Goal: Task Accomplishment & Management: Use online tool/utility

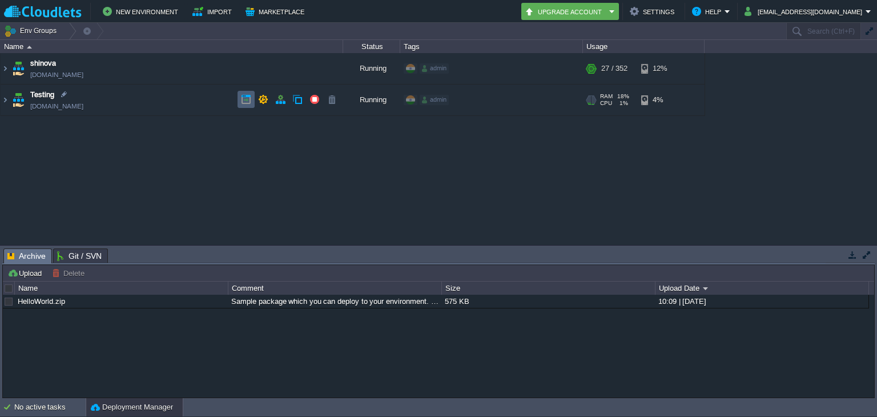
click at [244, 107] on td at bounding box center [245, 99] width 17 height 17
click at [93, 92] on td "Testing [DOMAIN_NAME]" at bounding box center [172, 99] width 343 height 31
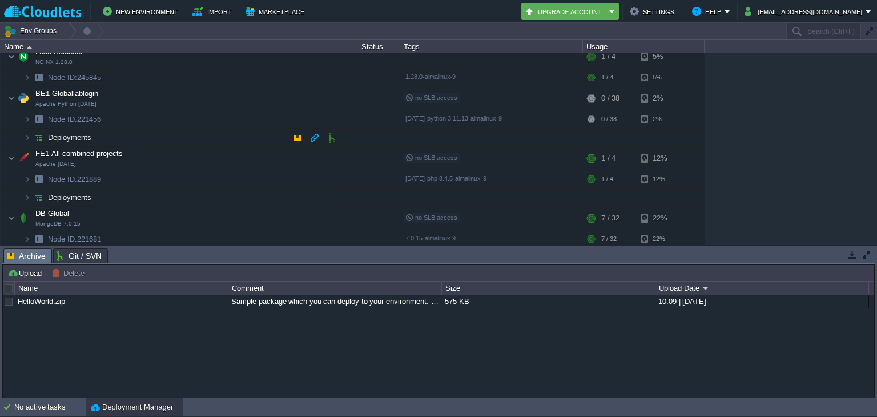
scroll to position [71, 0]
click at [285, 104] on td at bounding box center [291, 97] width 17 height 17
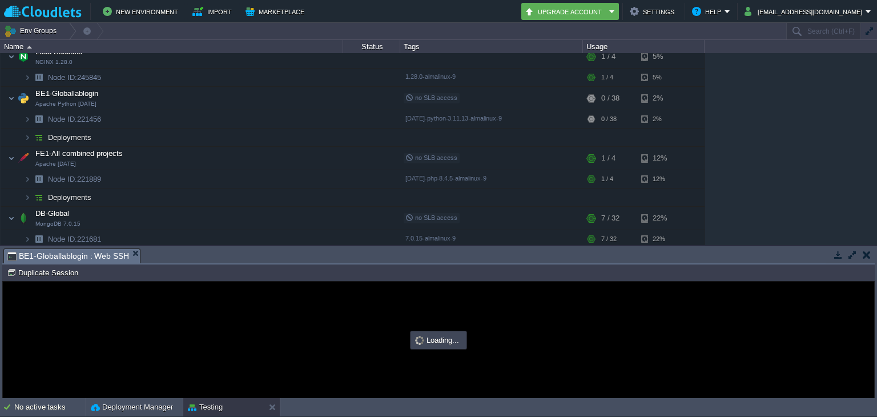
scroll to position [0, 0]
type input "#000000"
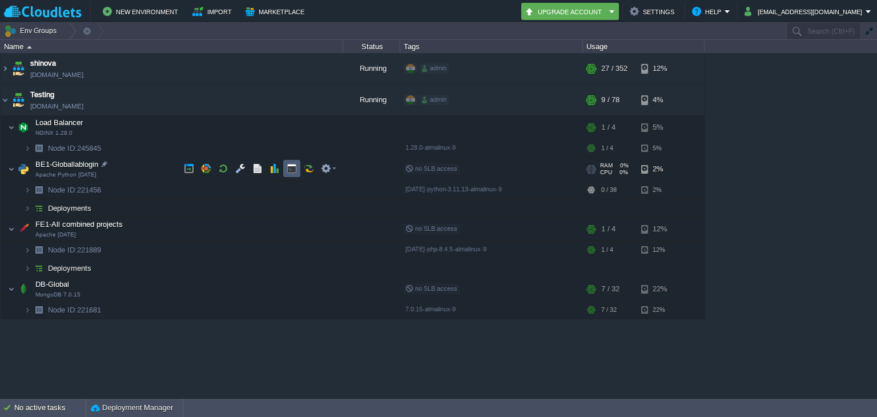
click at [292, 174] on td at bounding box center [291, 168] width 17 height 17
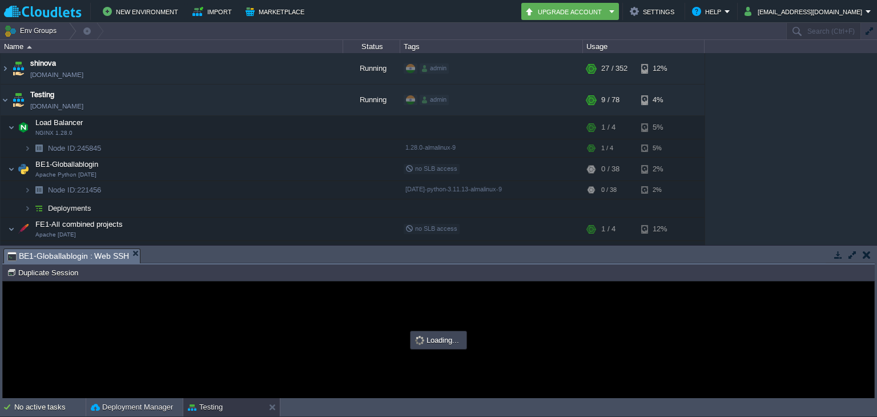
type input "#000000"
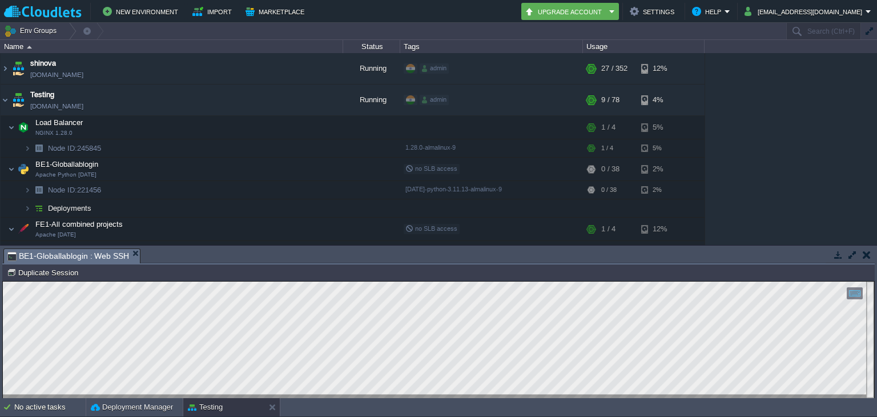
click at [47, 281] on html "Copy: Ctrl + Shift + C Paste: Ctrl + V Settings: Ctrl + Shift + Alt 0" at bounding box center [438, 281] width 871 height 0
click at [863, 251] on button "button" at bounding box center [867, 254] width 8 height 10
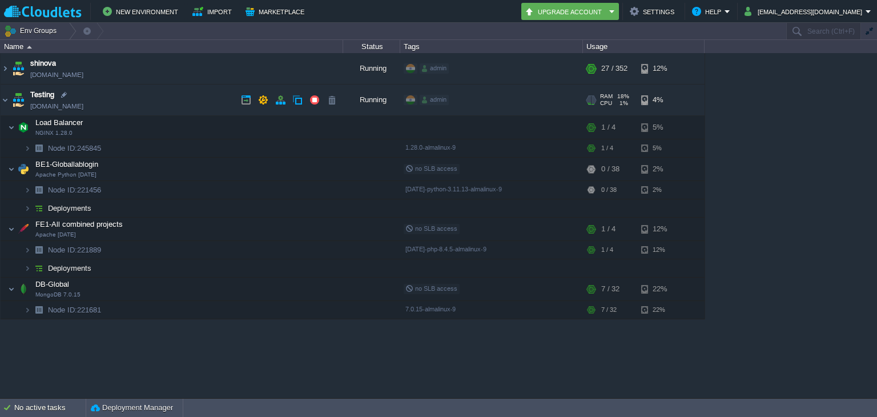
click at [117, 96] on td "Testing [DOMAIN_NAME]" at bounding box center [172, 99] width 343 height 31
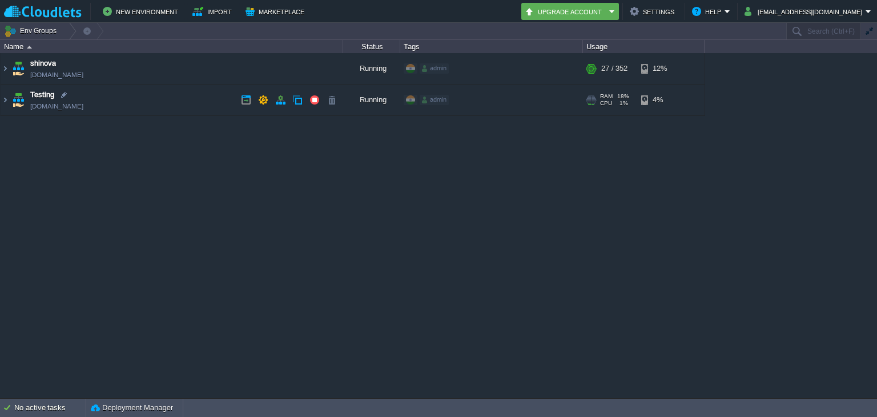
click at [166, 104] on td "Testing [DOMAIN_NAME]" at bounding box center [172, 99] width 343 height 31
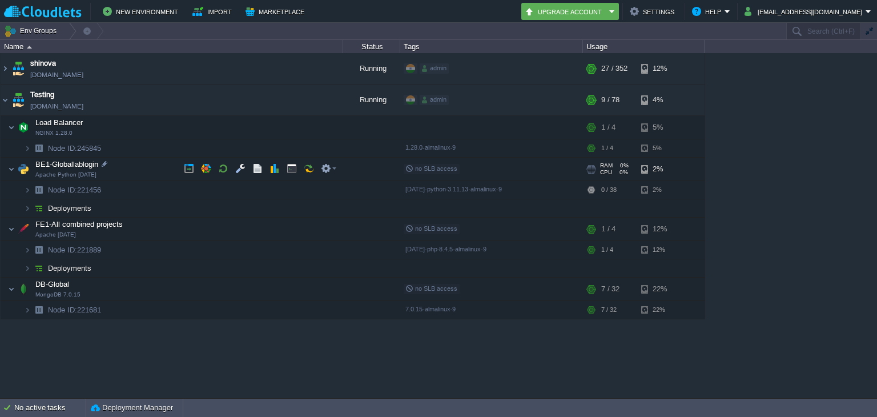
click at [126, 169] on td "BE1-Globallablogin Apache Python [DATE]" at bounding box center [172, 169] width 343 height 23
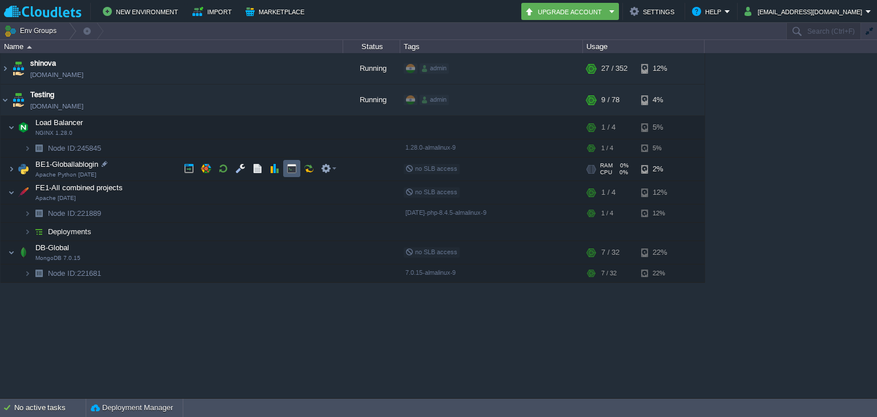
click at [292, 175] on td at bounding box center [291, 168] width 17 height 17
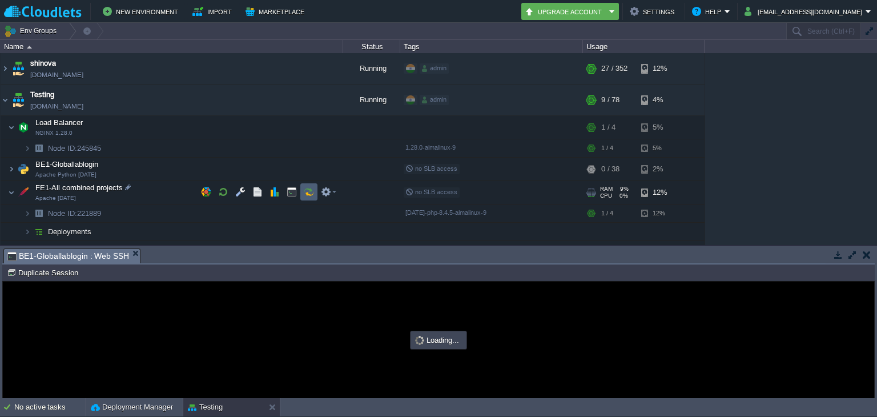
type input "#000000"
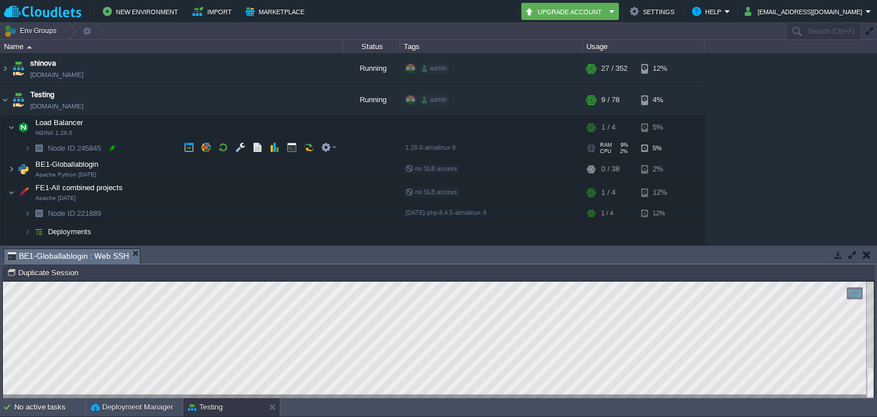
scroll to position [37, 0]
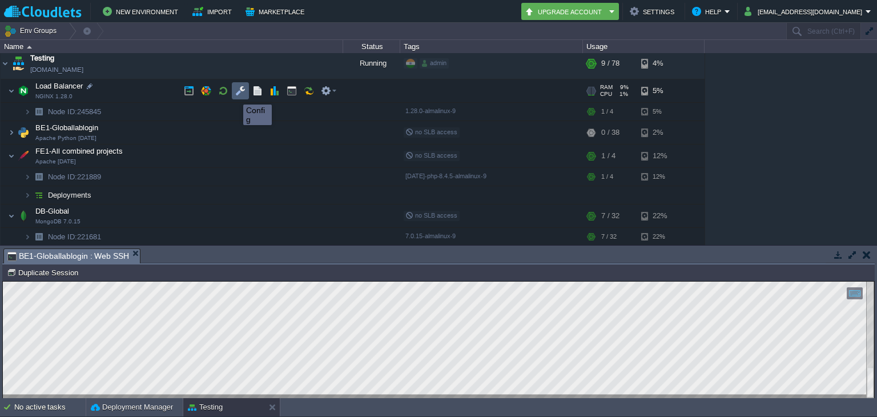
click at [235, 94] on button "button" at bounding box center [240, 91] width 10 height 10
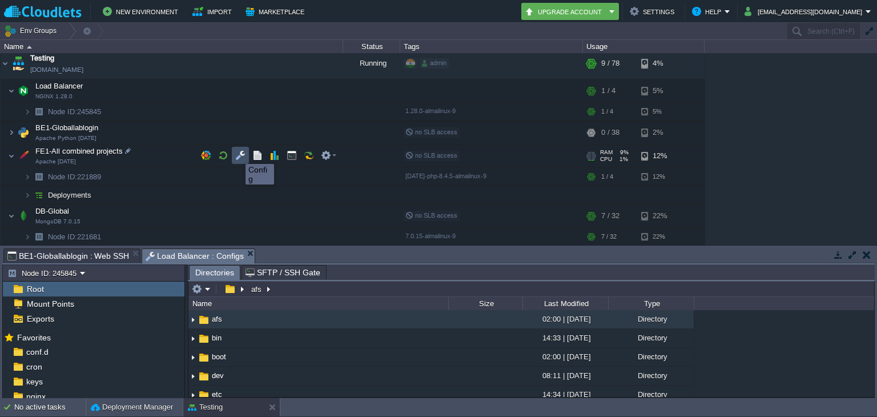
click at [237, 154] on button "button" at bounding box center [240, 155] width 10 height 10
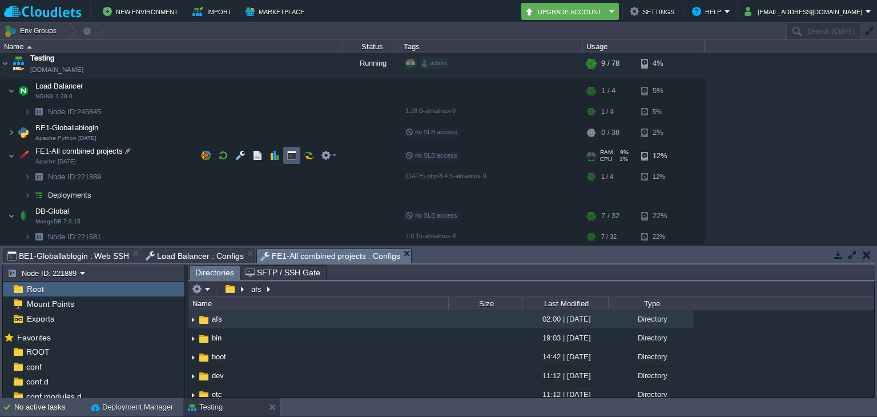
click at [284, 152] on td at bounding box center [291, 155] width 17 height 17
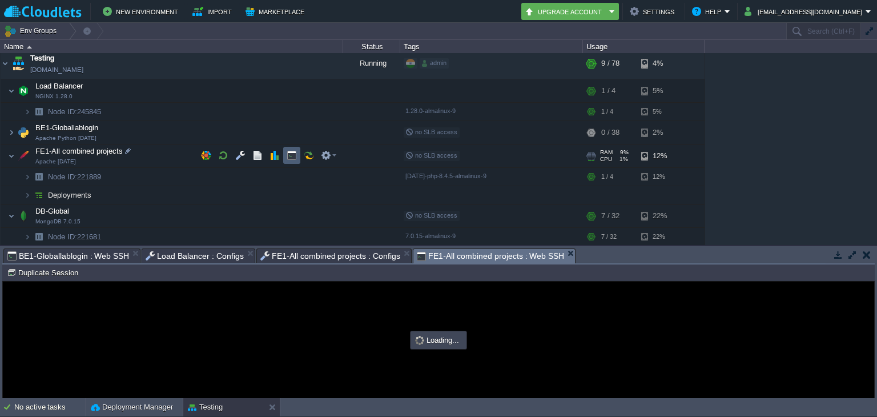
scroll to position [0, 0]
type input "#000000"
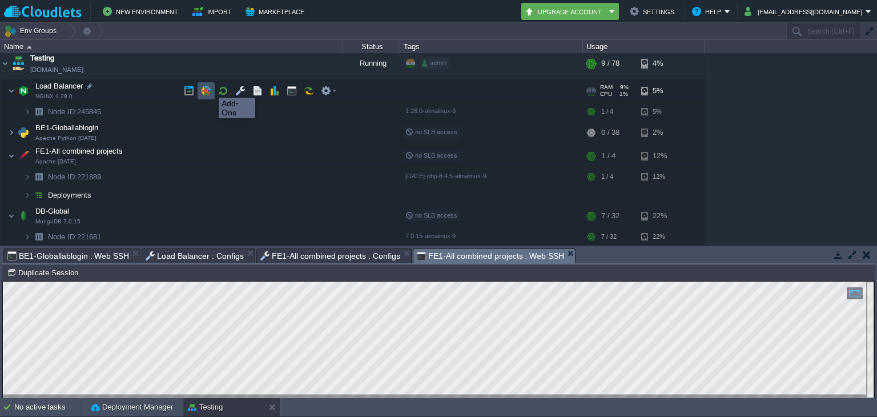
click at [203, 87] on button "button" at bounding box center [206, 91] width 10 height 10
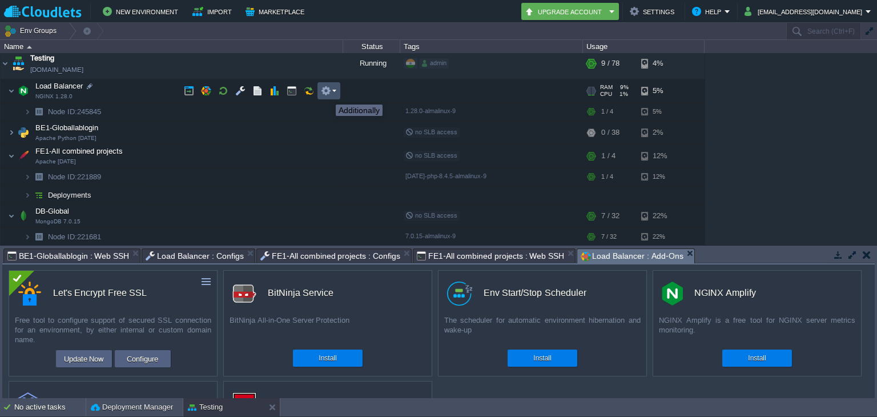
click at [327, 94] on button "button" at bounding box center [326, 91] width 10 height 10
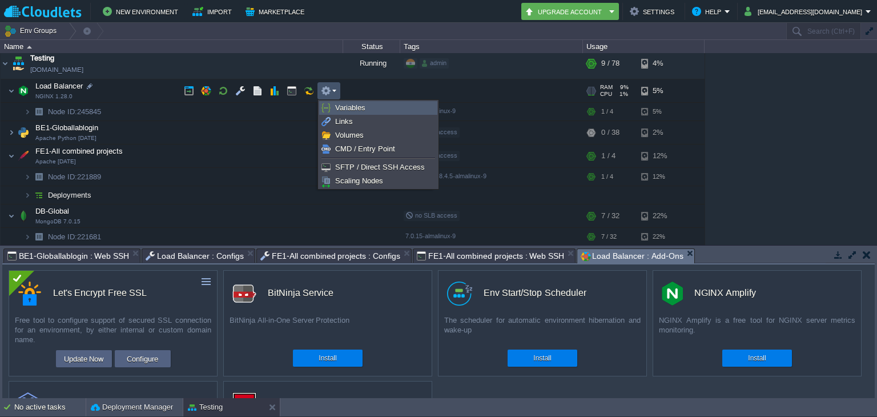
click at [338, 112] on link "Variables" at bounding box center [378, 108] width 117 height 13
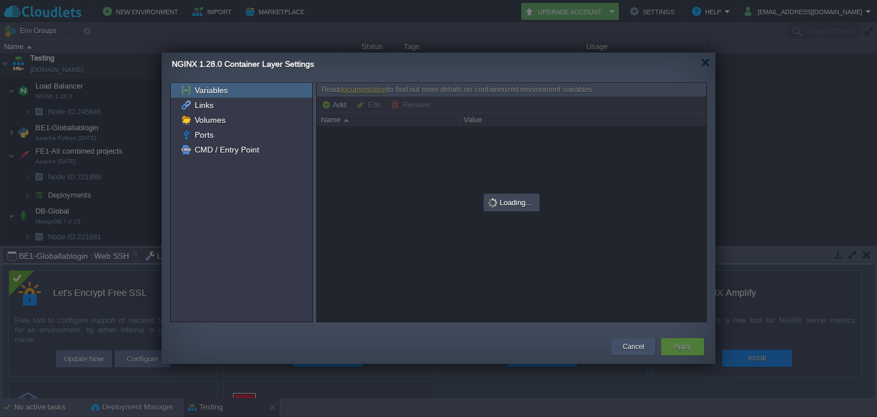
click at [646, 343] on div "Cancel" at bounding box center [633, 346] width 27 height 17
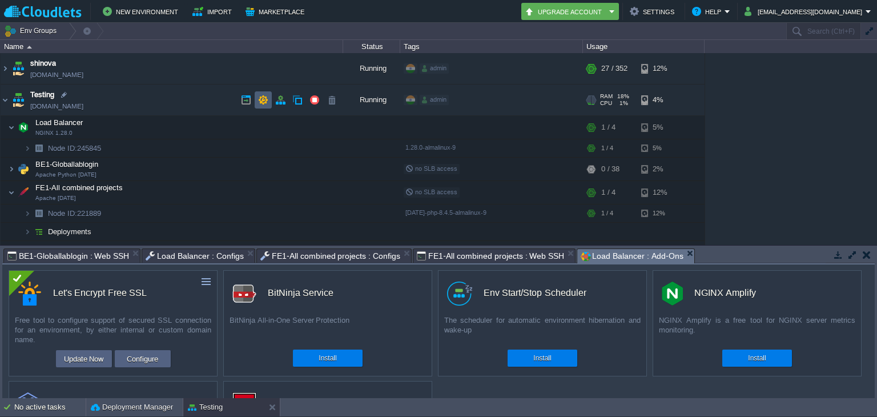
click at [256, 99] on td at bounding box center [263, 99] width 17 height 17
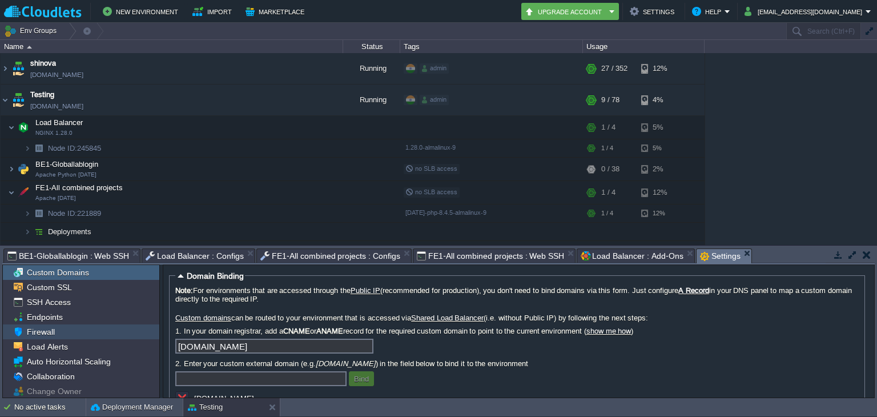
click at [68, 337] on div "Firewall" at bounding box center [81, 331] width 156 height 15
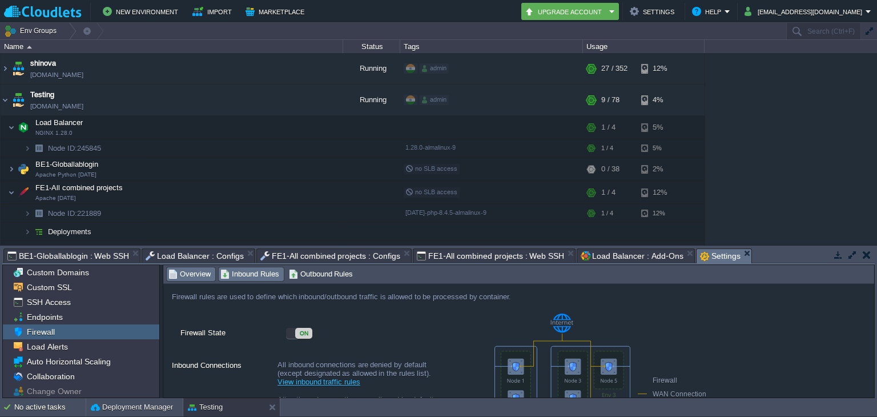
click at [248, 268] on span "Inbound Rules" at bounding box center [249, 274] width 59 height 13
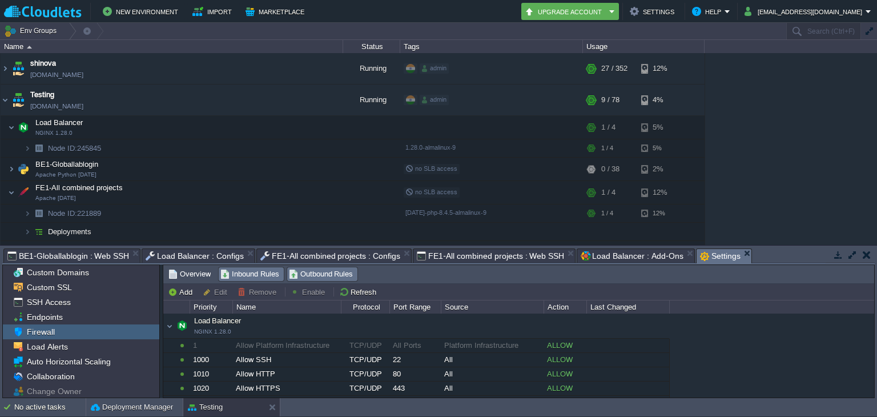
click at [315, 276] on span "Outbound Rules" at bounding box center [321, 274] width 65 height 13
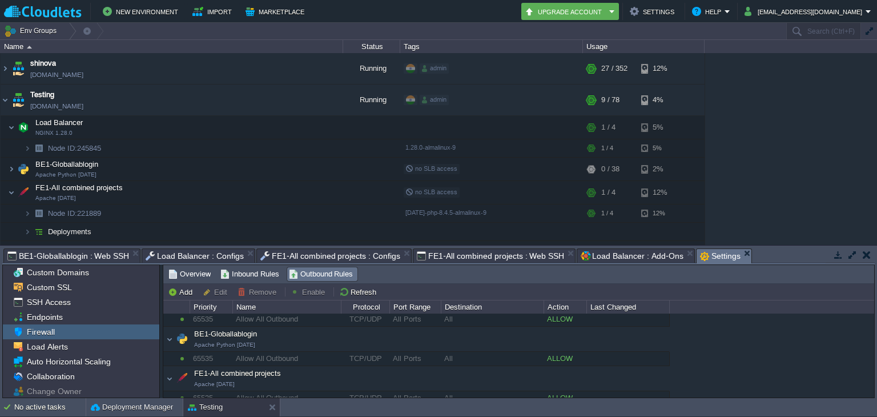
scroll to position [27, 0]
click at [245, 273] on span "Inbound Rules" at bounding box center [249, 274] width 59 height 13
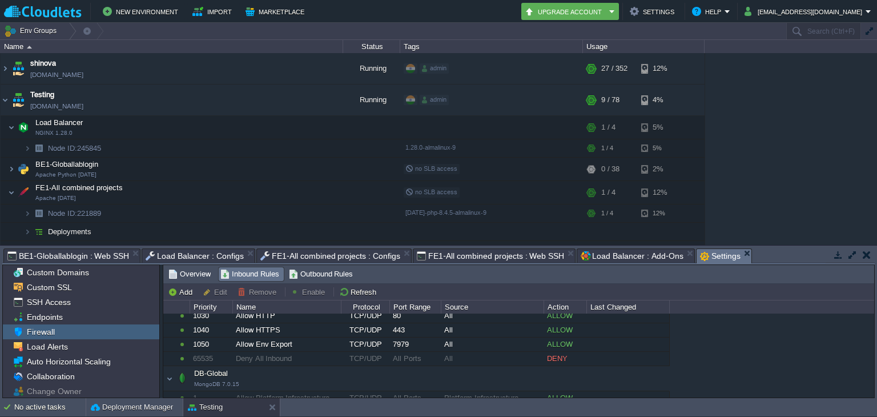
scroll to position [514, 0]
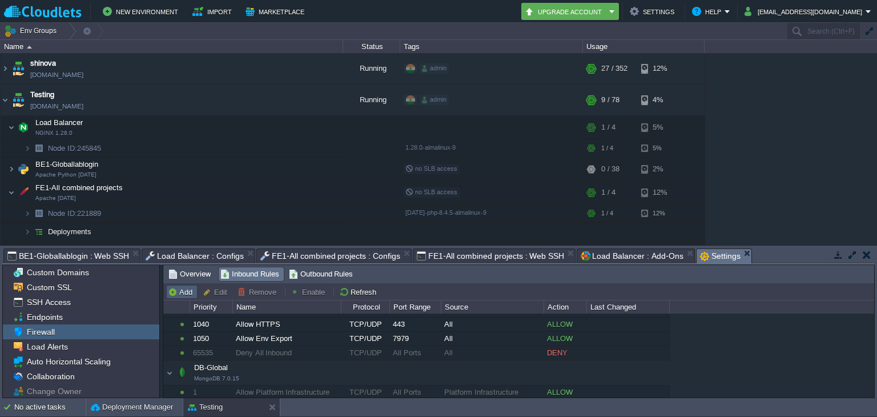
click at [190, 298] on td "Add" at bounding box center [181, 292] width 31 height 14
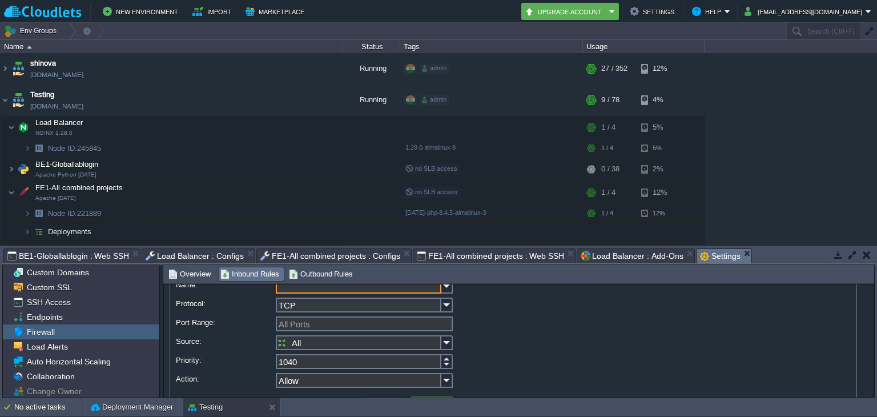
scroll to position [53, 0]
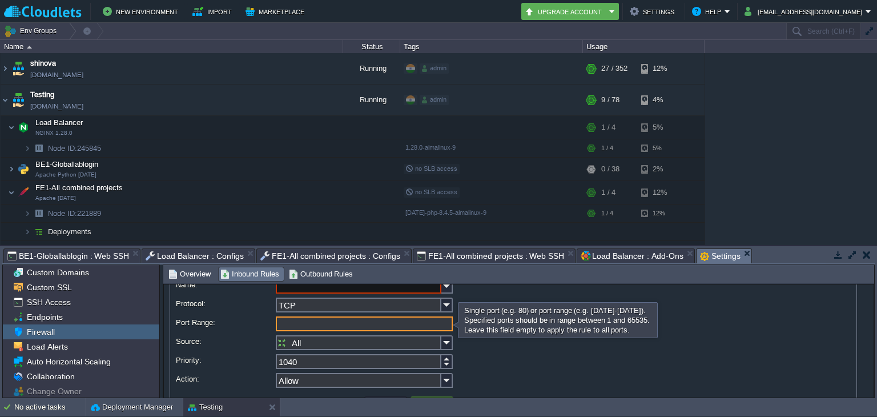
click at [367, 325] on input "Port Range:" at bounding box center [364, 323] width 177 height 15
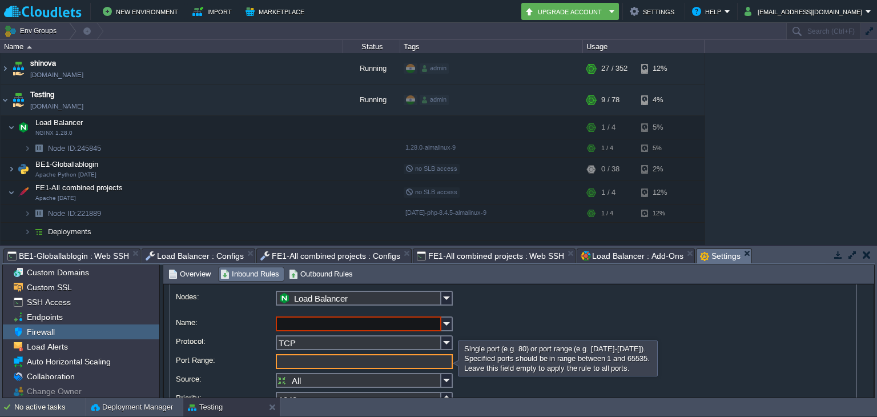
scroll to position [14, 0]
type input "All Ports"
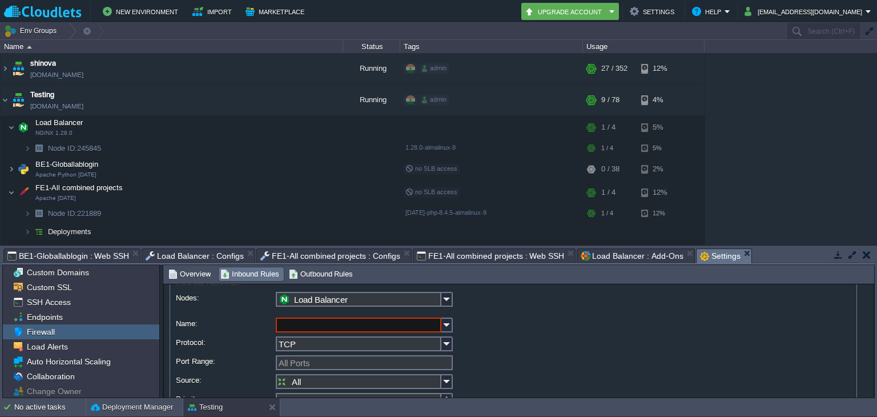
click at [687, 339] on div "TCP" at bounding box center [513, 344] width 675 height 17
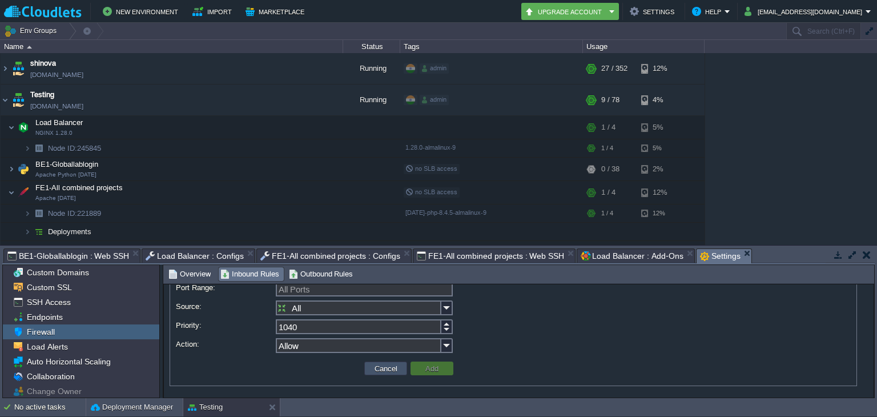
click at [373, 365] on button "Cancel" at bounding box center [386, 368] width 30 height 10
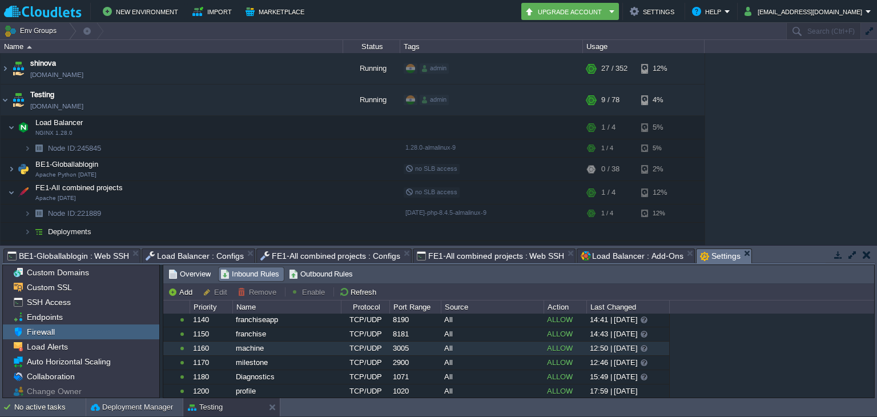
scroll to position [335, 0]
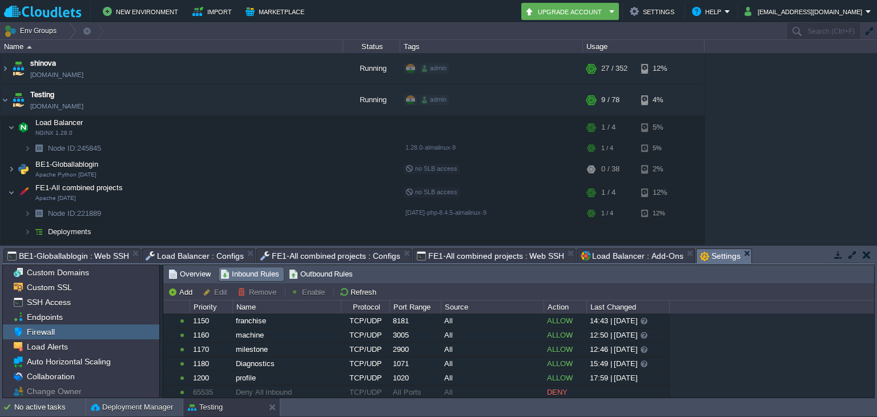
click at [192, 254] on span "Load Balancer : Configs" at bounding box center [195, 256] width 98 height 14
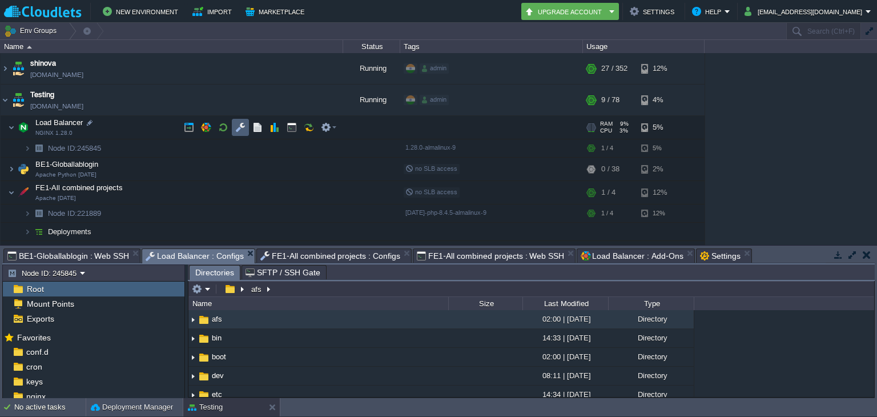
click at [236, 133] on td at bounding box center [240, 127] width 17 height 17
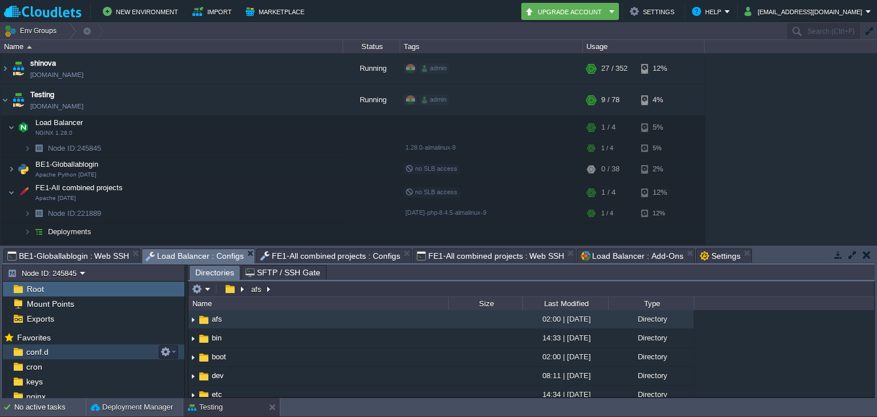
click at [82, 354] on div "conf.d" at bounding box center [94, 351] width 182 height 15
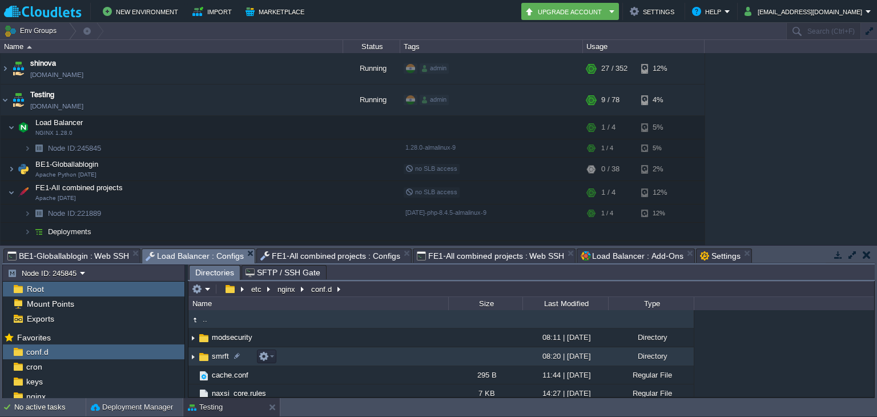
click at [227, 360] on span "smrft" at bounding box center [220, 356] width 21 height 10
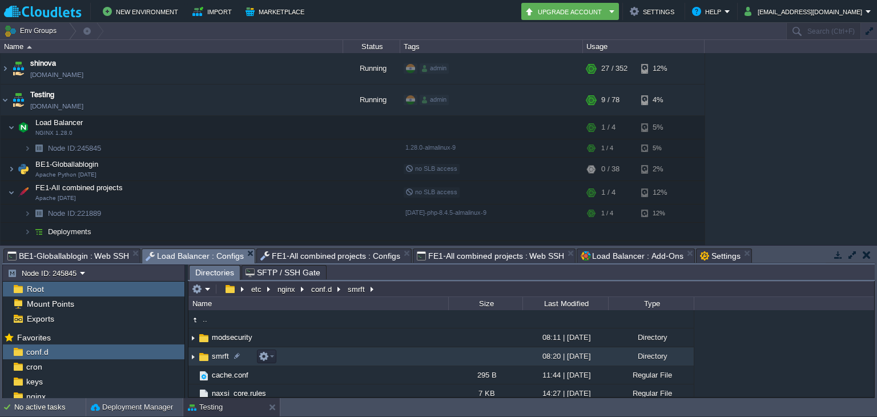
click at [227, 360] on span "smrft" at bounding box center [220, 356] width 21 height 10
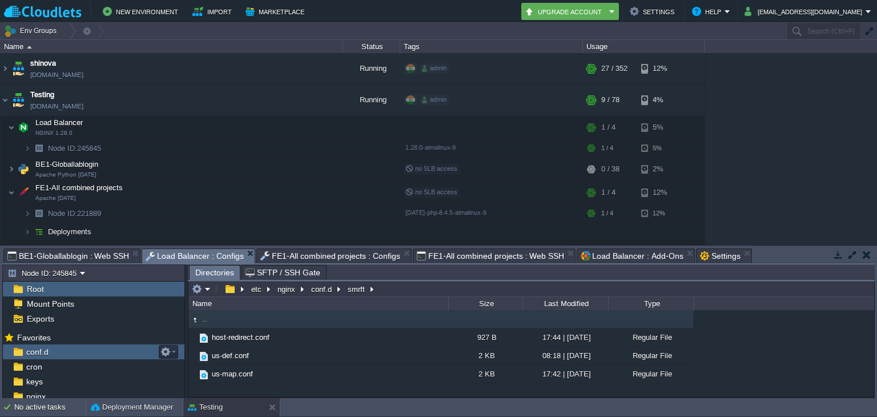
click at [122, 357] on div "conf.d" at bounding box center [94, 351] width 182 height 15
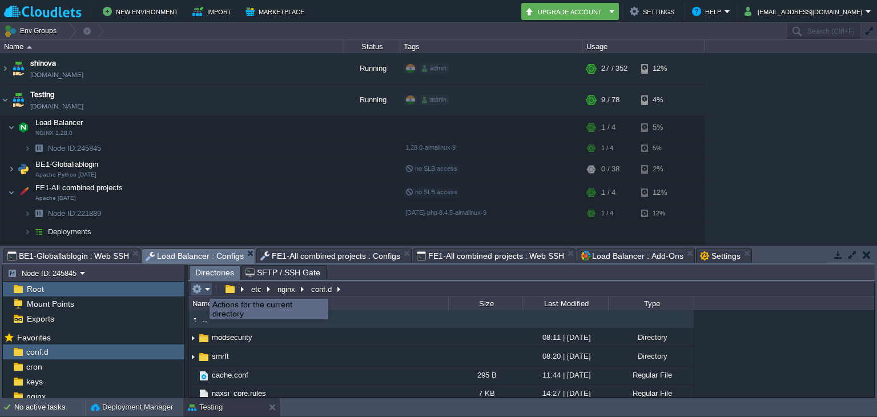
click at [201, 288] on button "button" at bounding box center [197, 289] width 10 height 10
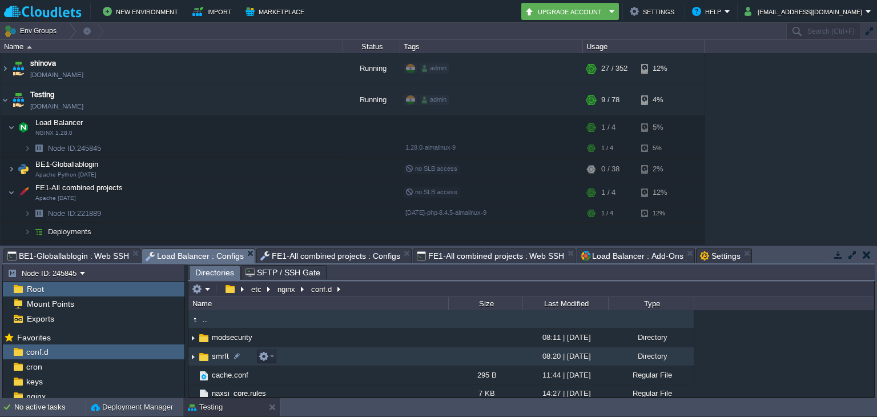
click at [395, 356] on td "smrft" at bounding box center [318, 356] width 260 height 19
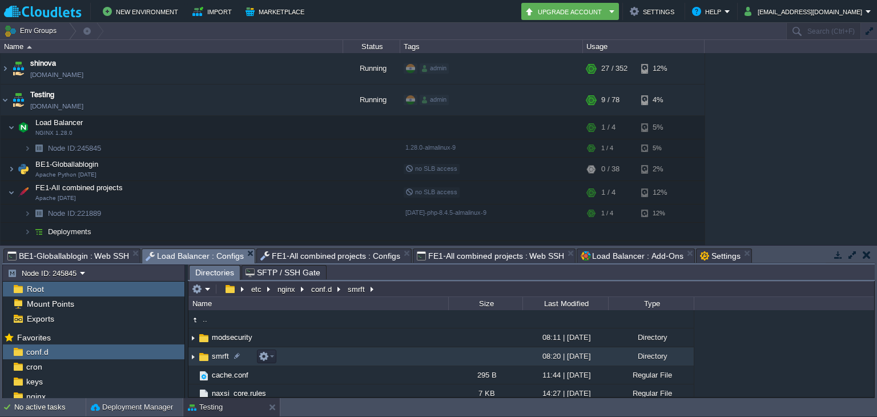
click at [224, 356] on span "smrft" at bounding box center [220, 356] width 21 height 10
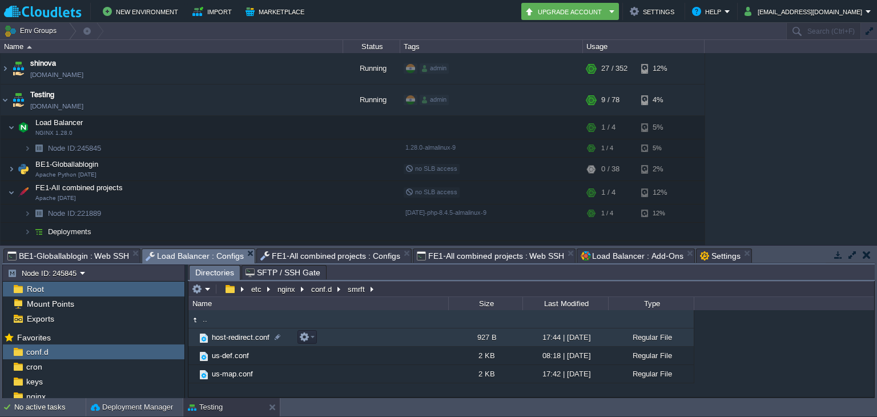
click at [250, 341] on span "host-redirect.conf" at bounding box center [240, 337] width 61 height 10
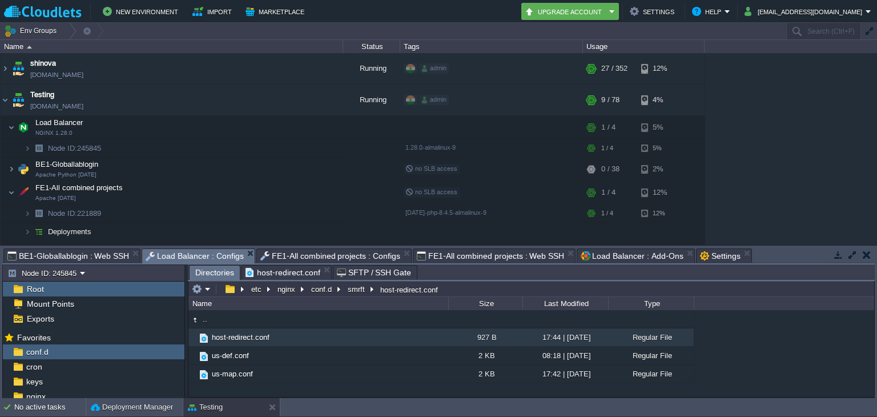
click at [206, 273] on span "Directories" at bounding box center [214, 272] width 39 height 14
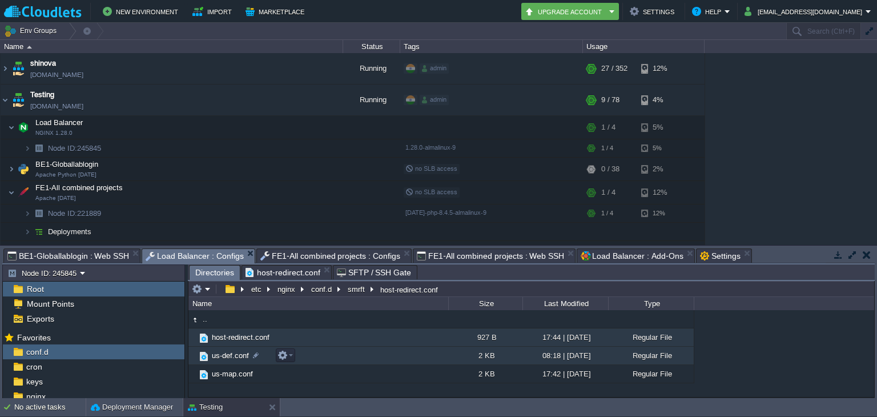
click at [235, 356] on span "us-def.conf" at bounding box center [230, 356] width 41 height 10
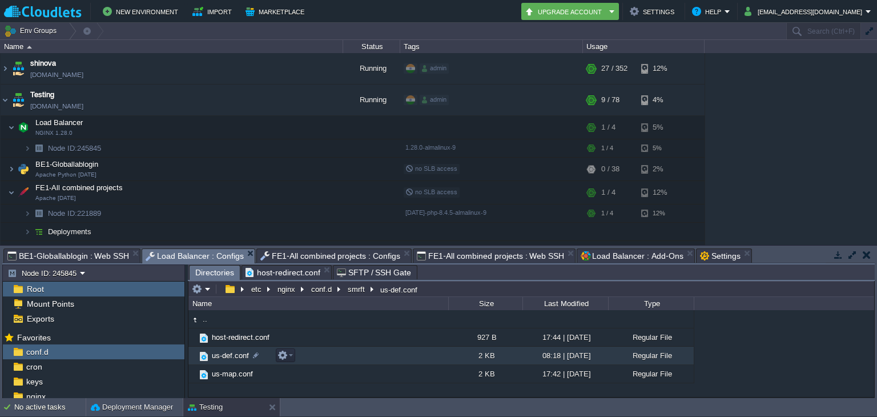
click at [235, 356] on span "us-def.conf" at bounding box center [230, 356] width 41 height 10
click at [216, 277] on span "Directories" at bounding box center [214, 272] width 39 height 14
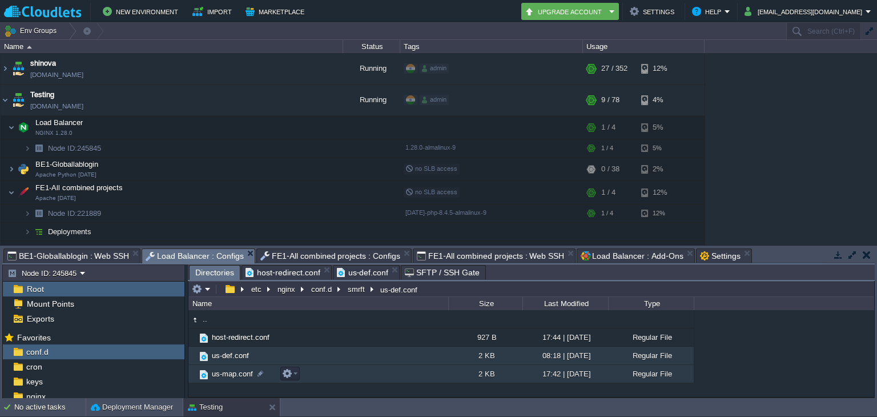
click at [228, 368] on td "us-map.conf" at bounding box center [318, 374] width 260 height 18
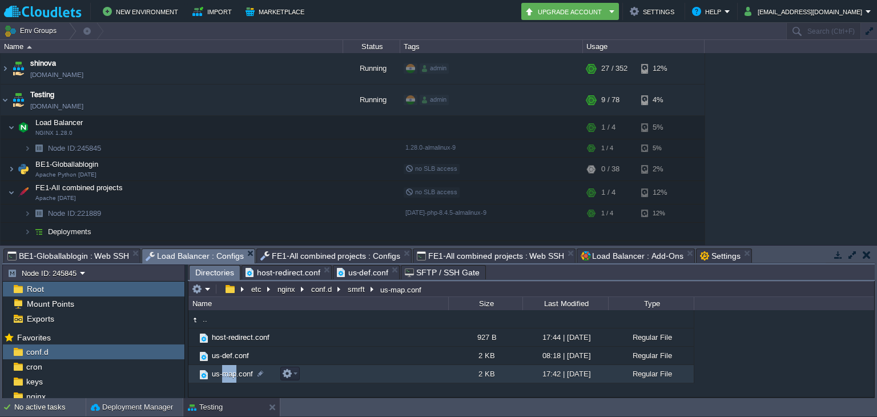
click at [228, 368] on td "us-map.conf" at bounding box center [318, 374] width 260 height 18
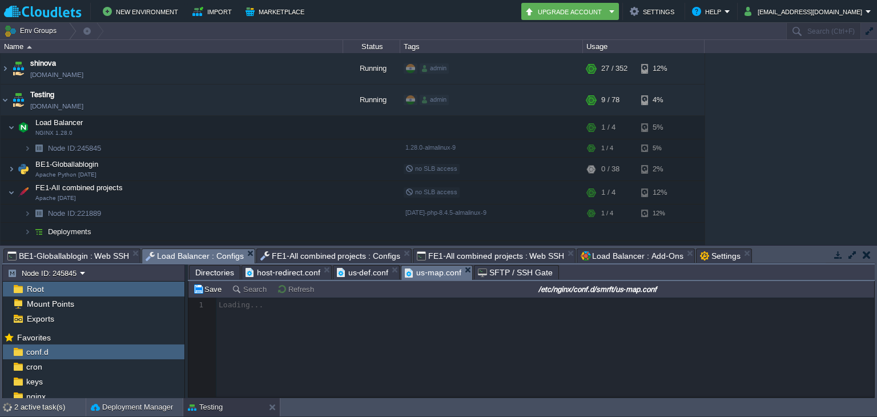
click at [206, 272] on span "Directories" at bounding box center [214, 272] width 39 height 14
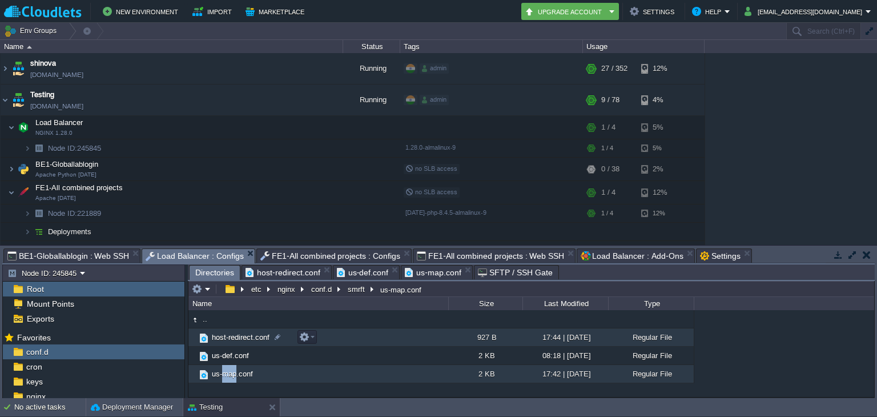
click at [226, 332] on span "host-redirect.conf" at bounding box center [240, 337] width 61 height 10
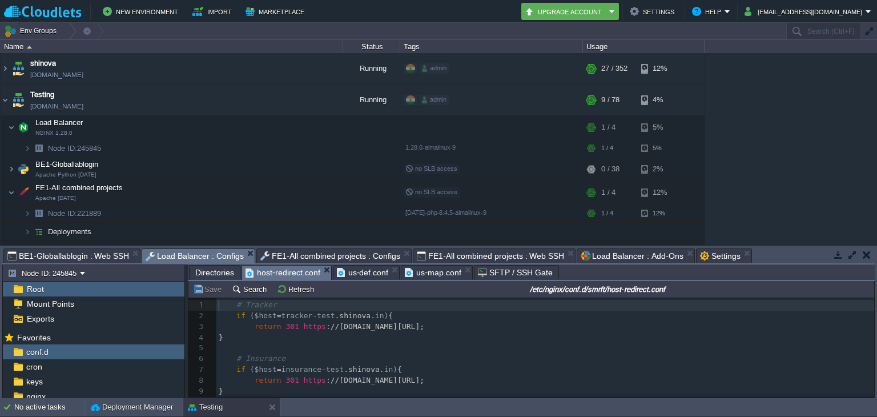
scroll to position [3, 0]
click at [267, 271] on span "host-redirect.conf" at bounding box center [282, 272] width 75 height 14
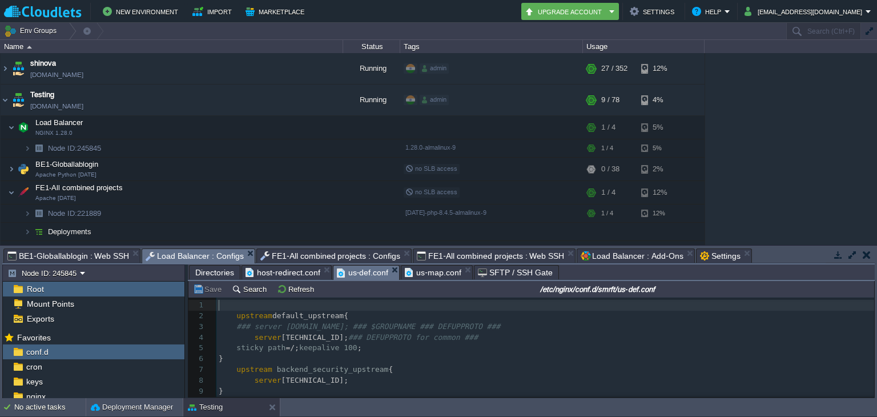
click at [351, 273] on span "us-def.conf" at bounding box center [363, 272] width 52 height 14
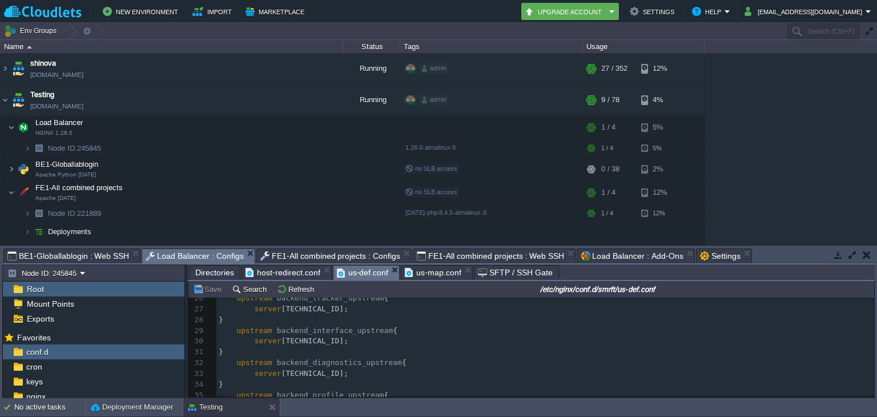
scroll to position [328, 0]
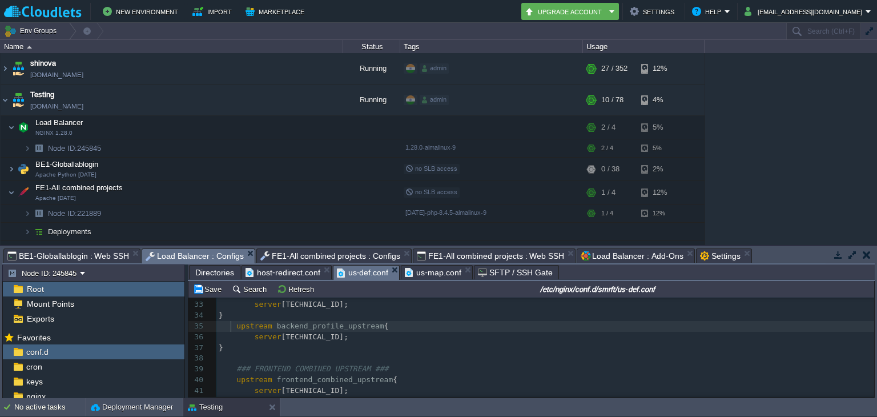
type textarea "upstream backend_profile_upstream { server [TECHNICAL_ID]; }"
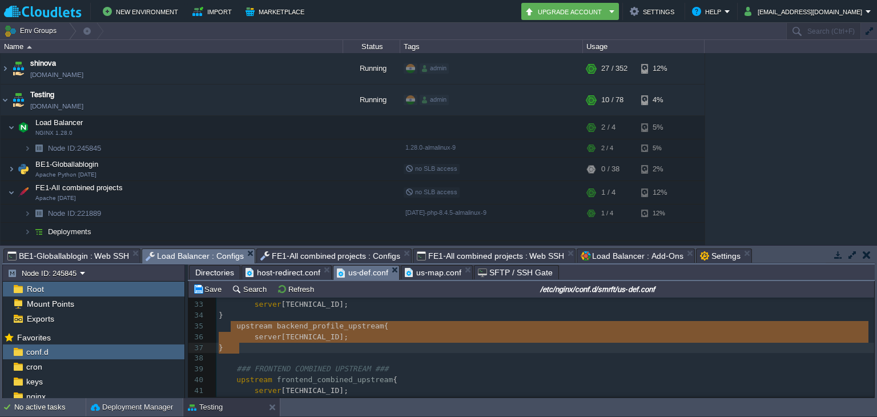
drag, startPoint x: 232, startPoint y: 329, endPoint x: 239, endPoint y: 349, distance: 20.4
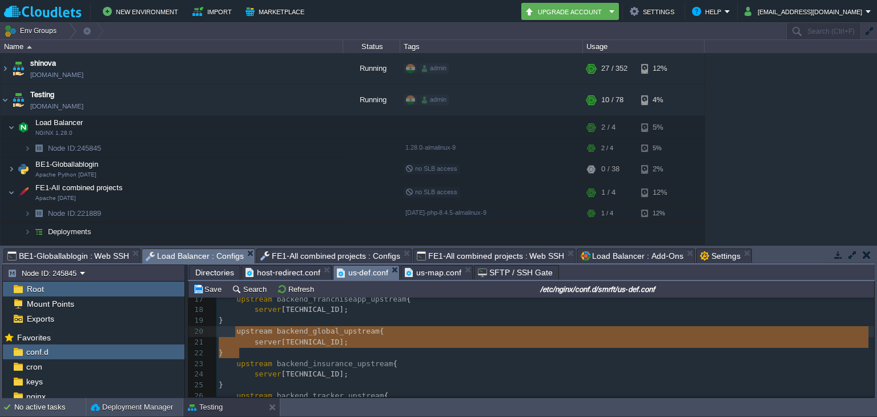
type textarea "upstream backend_global_upstream { server [TECHNICAL_ID]; }"
drag, startPoint x: 241, startPoint y: 351, endPoint x: 232, endPoint y: 331, distance: 21.7
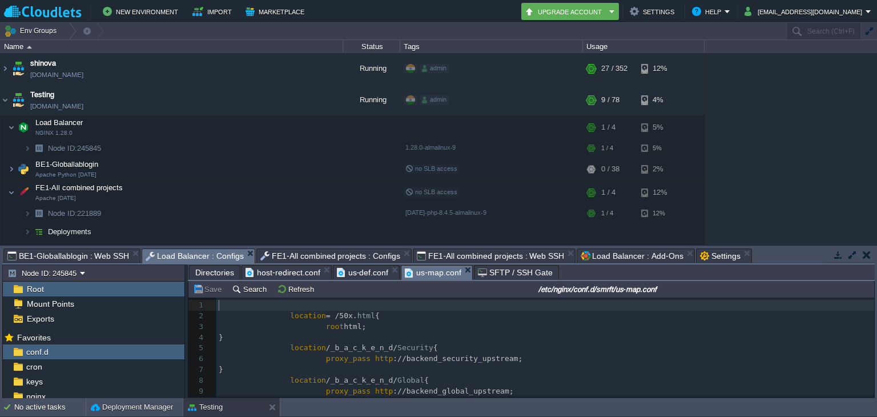
click at [436, 275] on span "us-map.conf" at bounding box center [433, 272] width 57 height 14
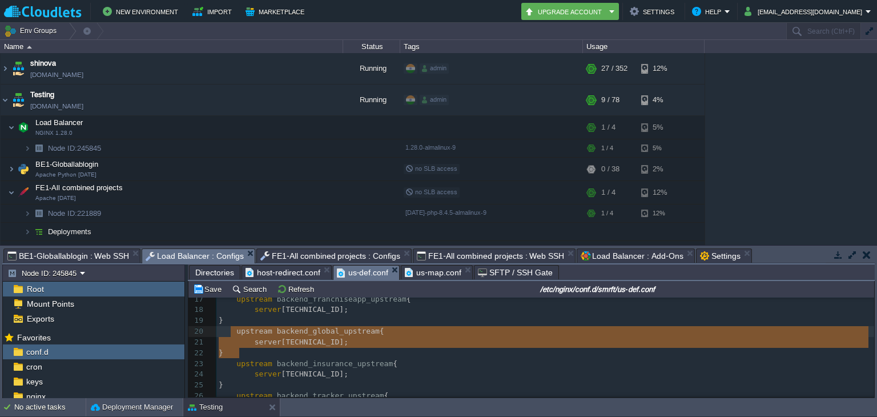
click at [366, 275] on span "us-def.conf" at bounding box center [363, 272] width 52 height 14
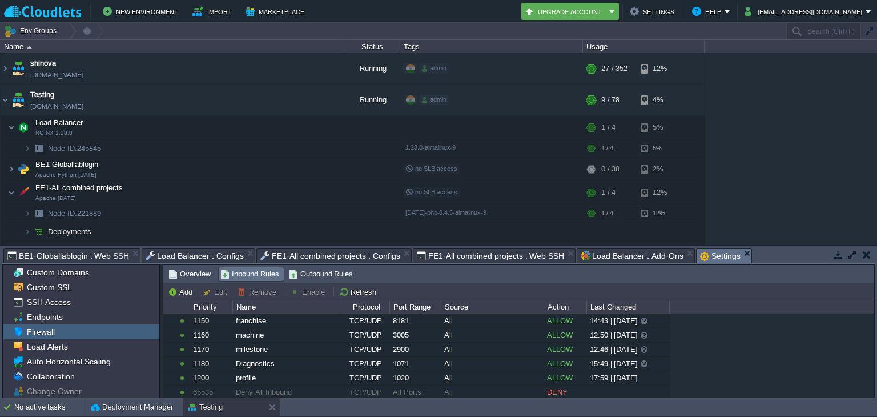
click at [700, 257] on span "Settings" at bounding box center [720, 256] width 41 height 14
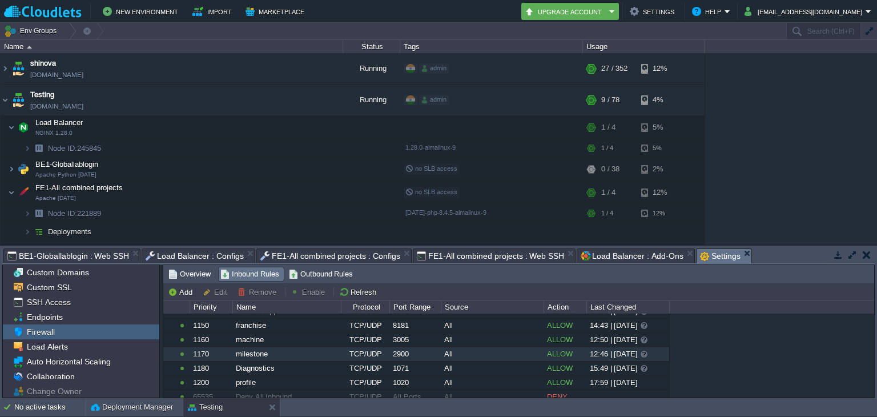
scroll to position [330, 0]
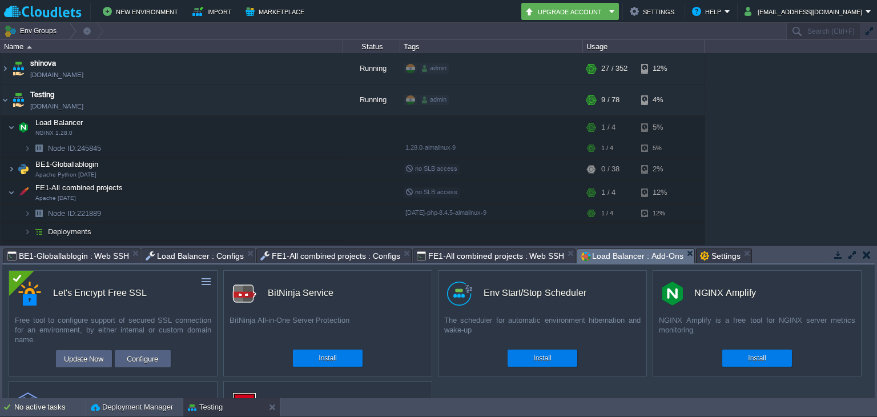
click at [585, 250] on span "Load Balancer : Add-Ons" at bounding box center [632, 256] width 102 height 14
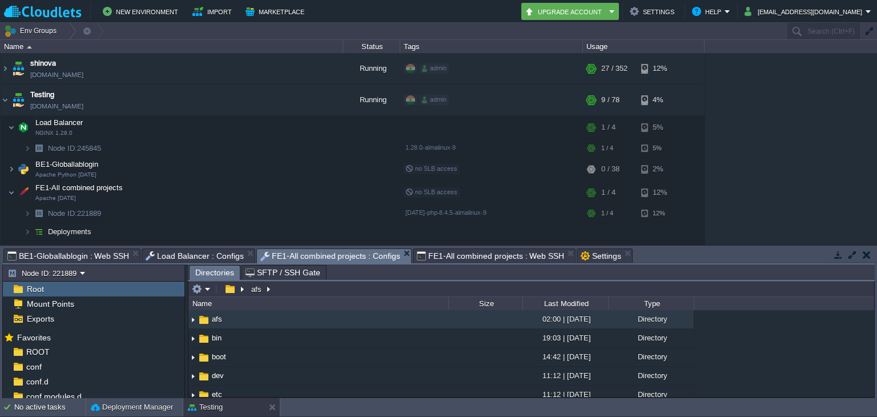
click at [344, 256] on span "FE1-All combined projects : Configs" at bounding box center [330, 256] width 140 height 14
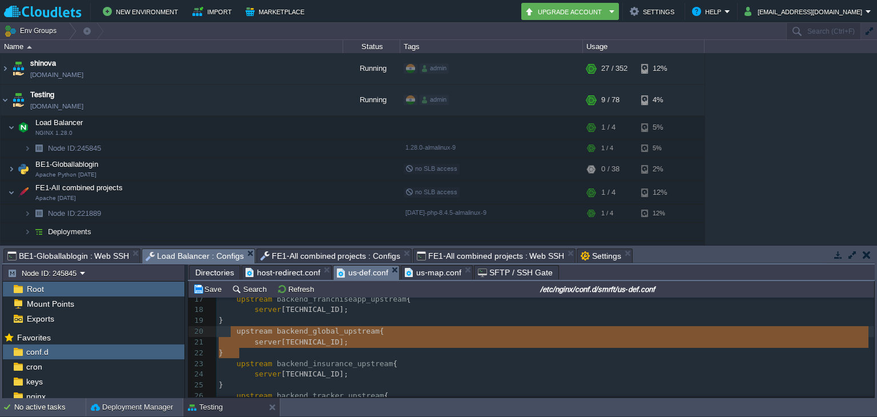
click at [210, 249] on span "Load Balancer : Configs" at bounding box center [195, 256] width 98 height 14
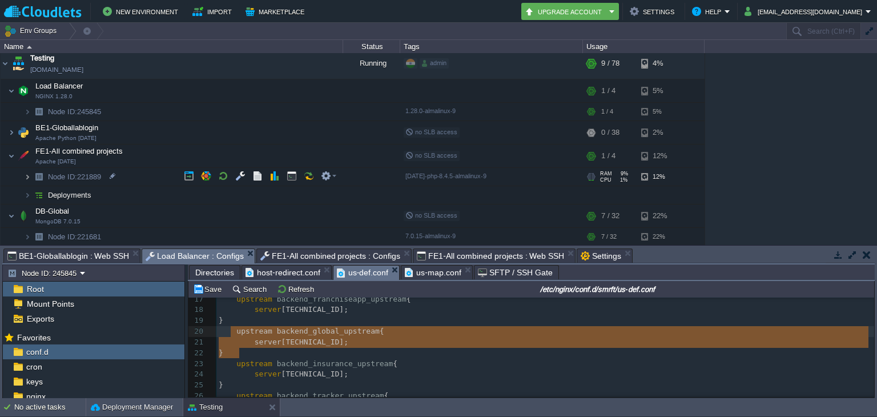
click at [26, 172] on img at bounding box center [27, 177] width 7 height 18
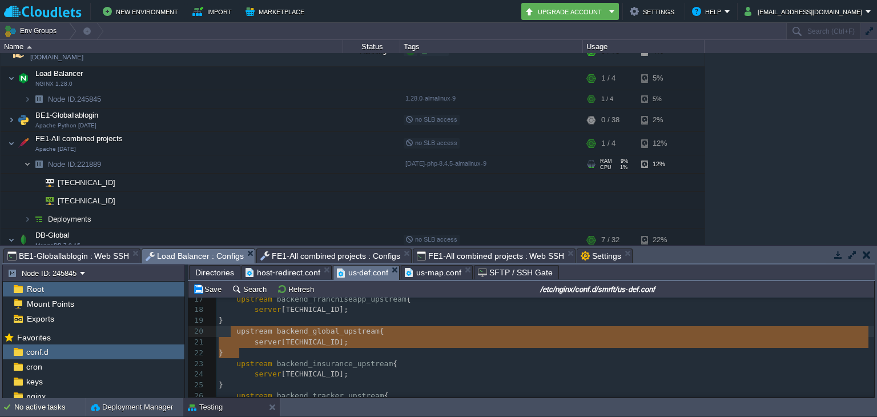
scroll to position [50, 0]
click at [33, 122] on td "BE1-Globallablogin Apache Python [DATE]" at bounding box center [172, 118] width 343 height 23
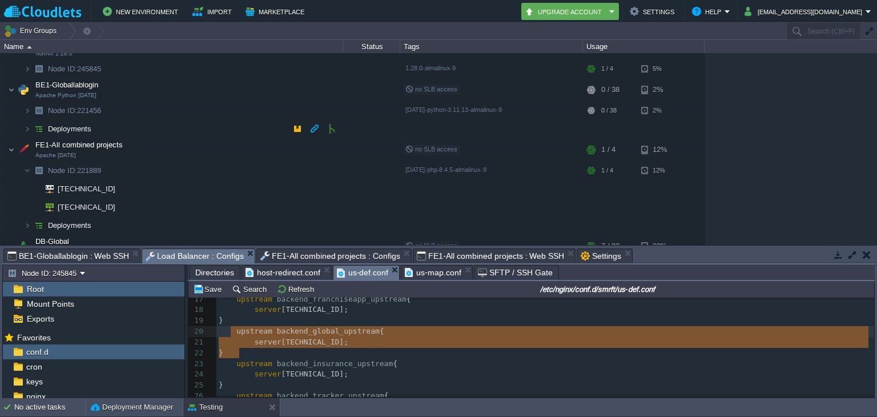
scroll to position [79, 0]
click at [33, 112] on img at bounding box center [39, 111] width 16 height 18
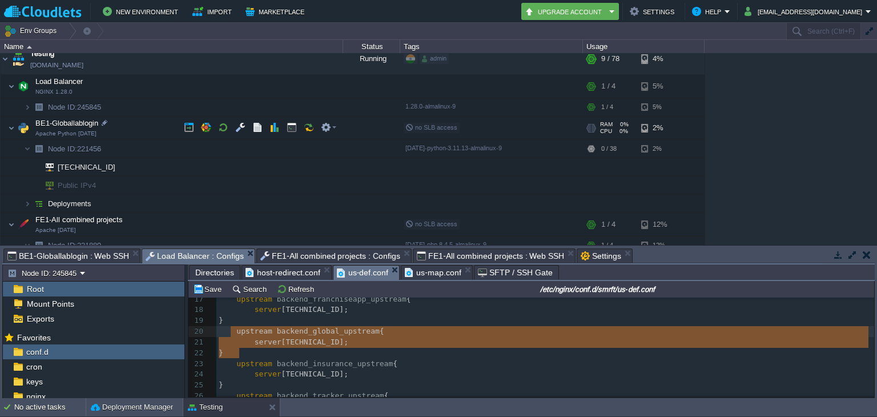
scroll to position [0, 0]
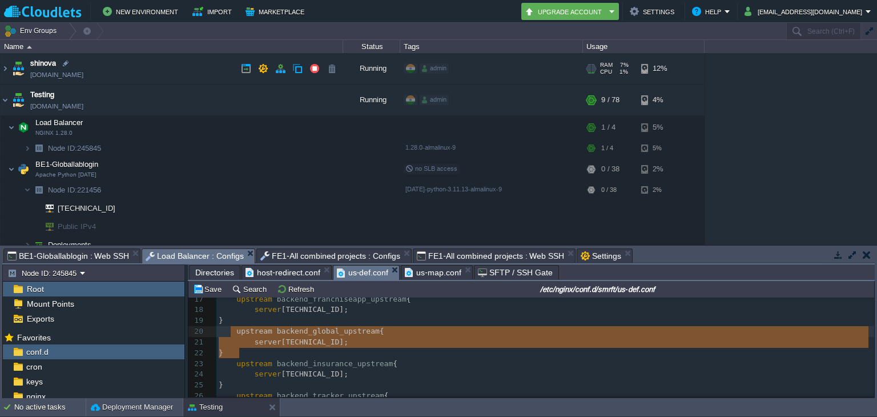
click at [83, 63] on td "shinova [DOMAIN_NAME]" at bounding box center [172, 68] width 343 height 31
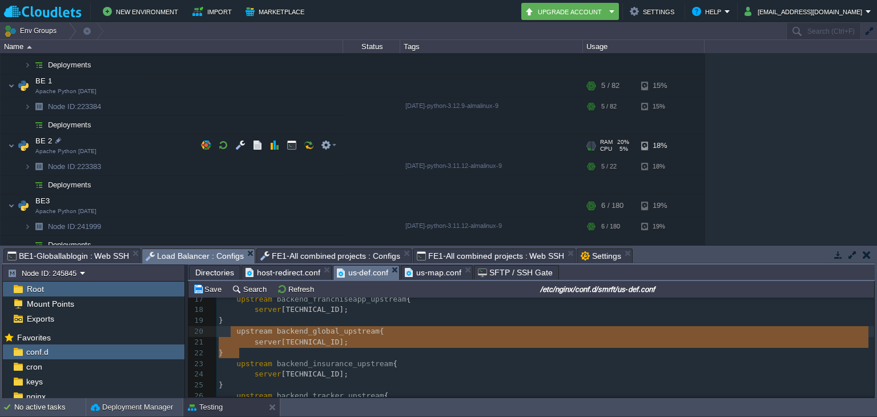
scroll to position [130, 0]
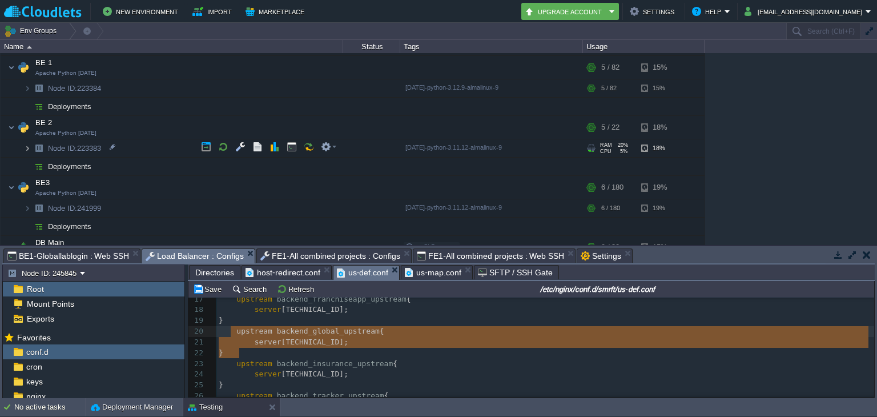
click at [26, 142] on img at bounding box center [27, 148] width 7 height 18
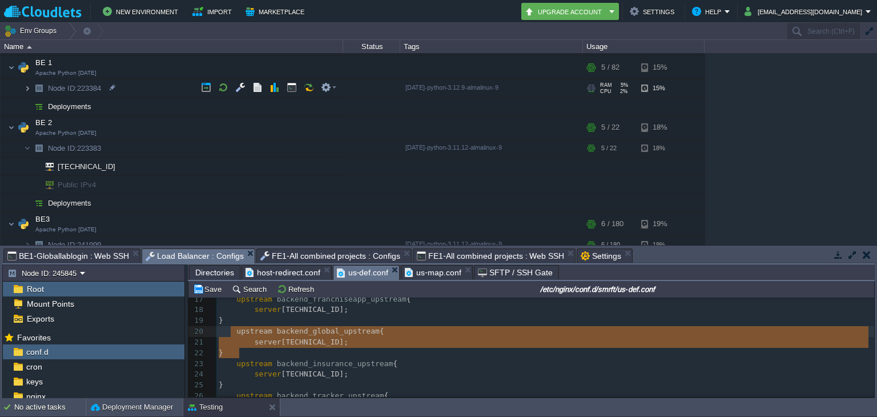
click at [30, 80] on img at bounding box center [27, 88] width 7 height 18
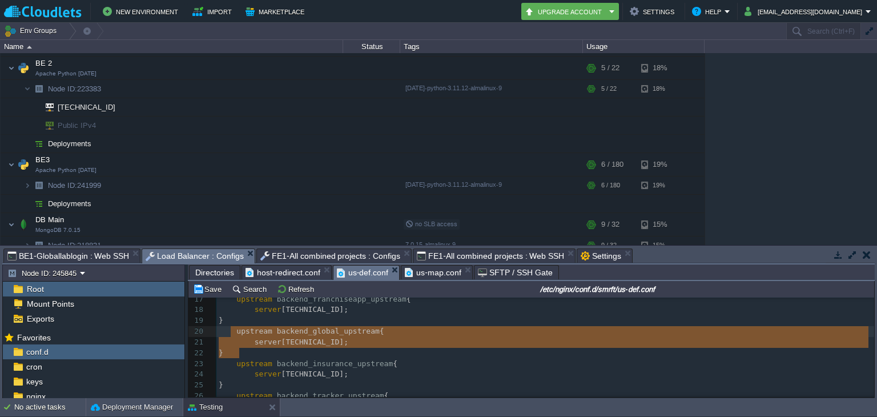
scroll to position [229, 0]
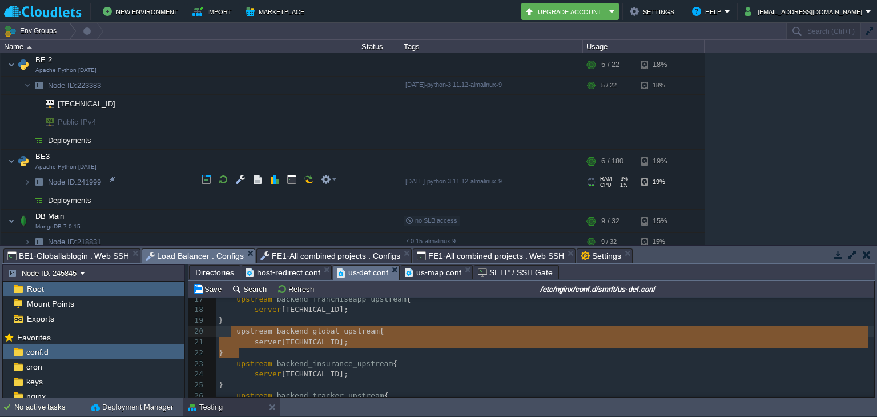
click at [33, 179] on img at bounding box center [39, 182] width 16 height 18
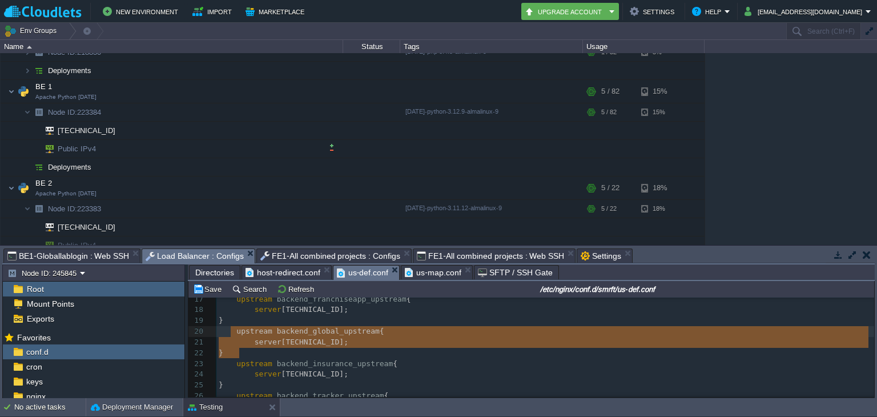
scroll to position [0, 0]
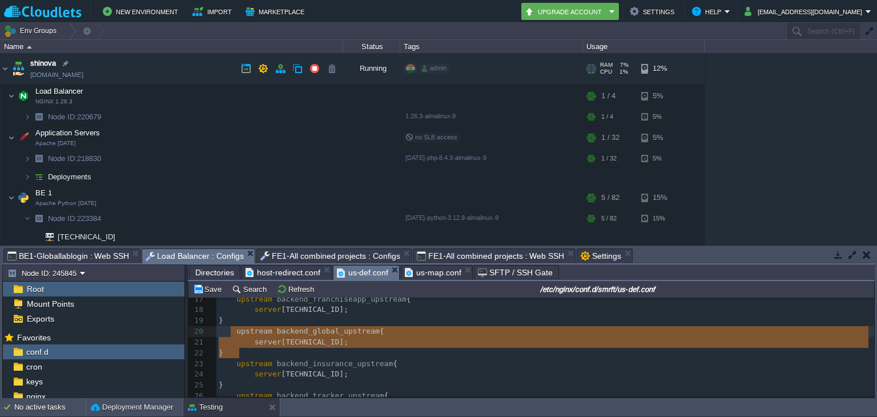
click at [13, 71] on img at bounding box center [18, 68] width 16 height 31
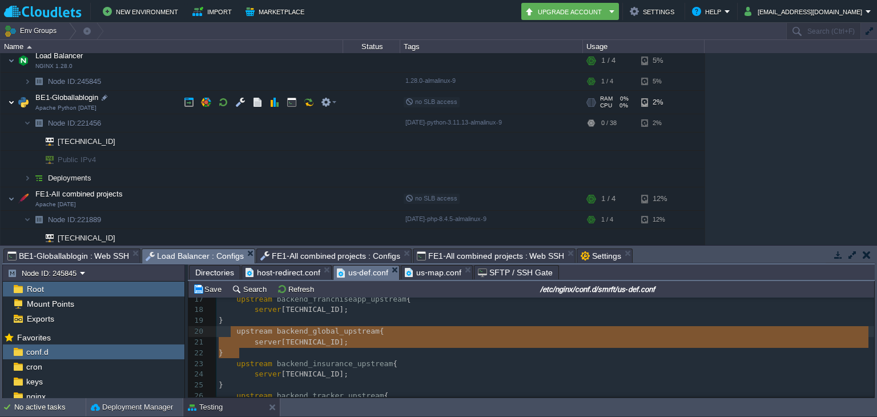
scroll to position [100, 0]
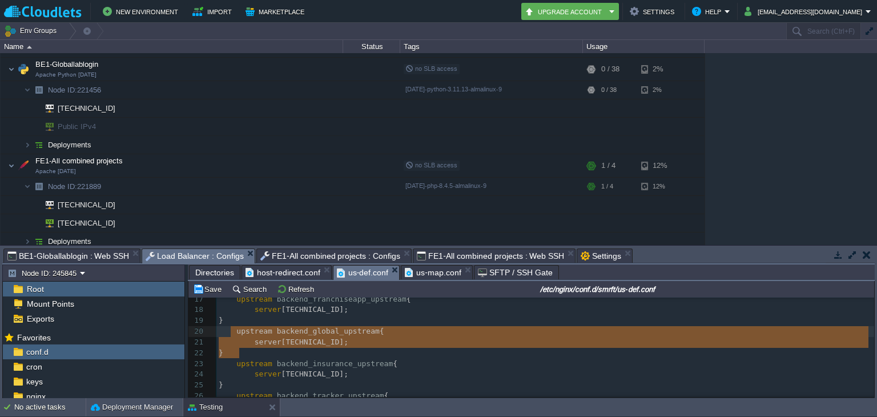
click at [434, 275] on span "us-map.conf" at bounding box center [433, 272] width 57 height 14
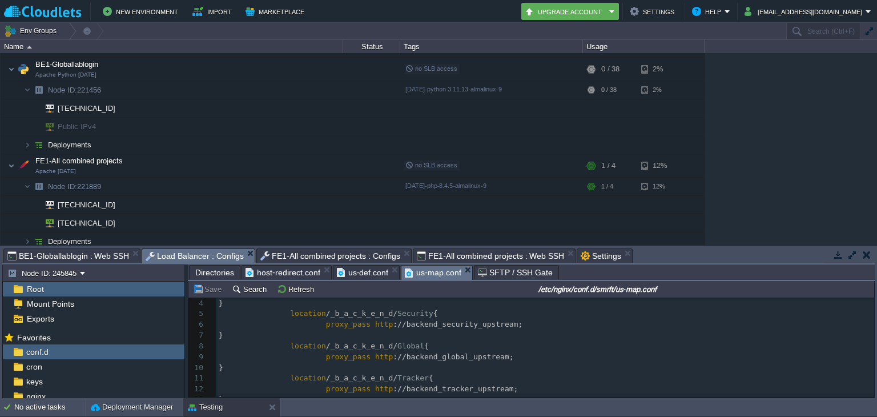
scroll to position [41, 0]
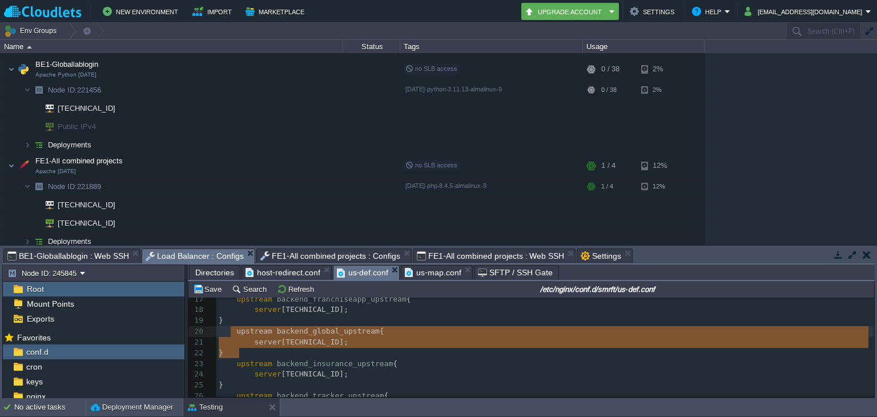
click at [352, 271] on span "us-def.conf" at bounding box center [363, 272] width 52 height 14
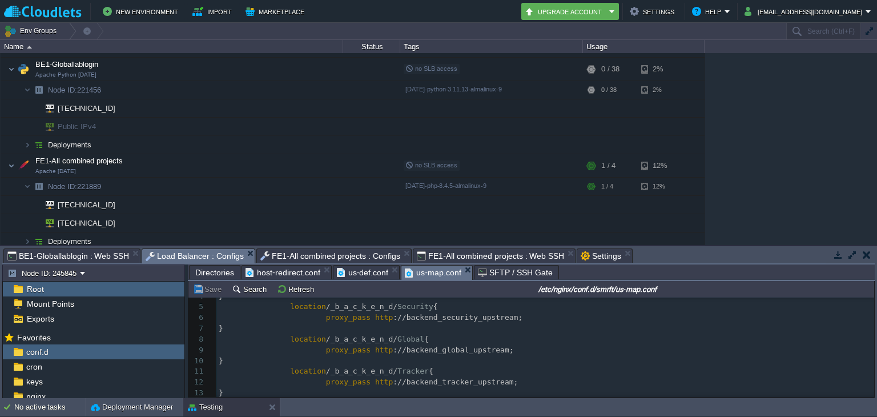
click at [424, 277] on span "us-map.conf" at bounding box center [433, 272] width 57 height 14
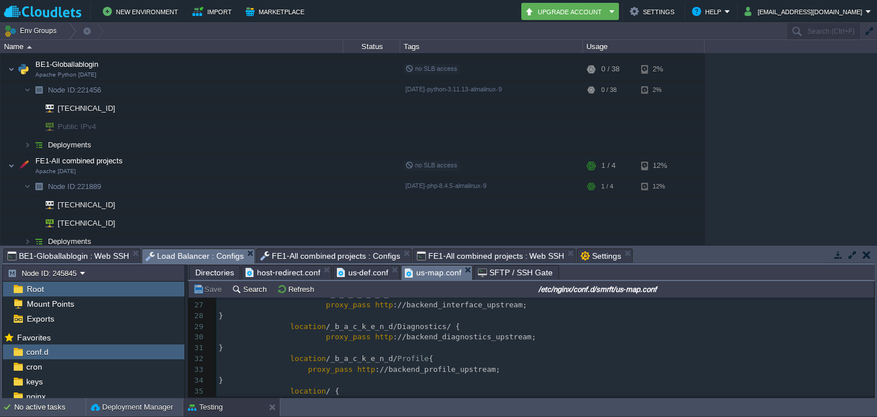
scroll to position [301, 0]
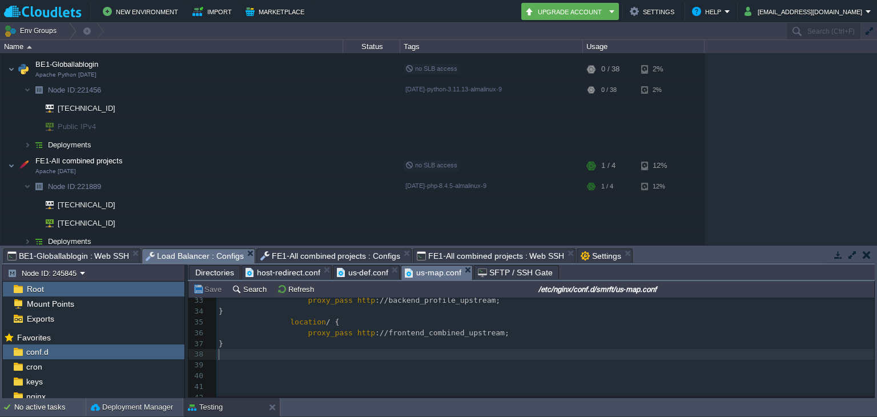
click at [523, 353] on pre "​" at bounding box center [545, 354] width 658 height 11
